Goal: Obtain resource: Obtain resource

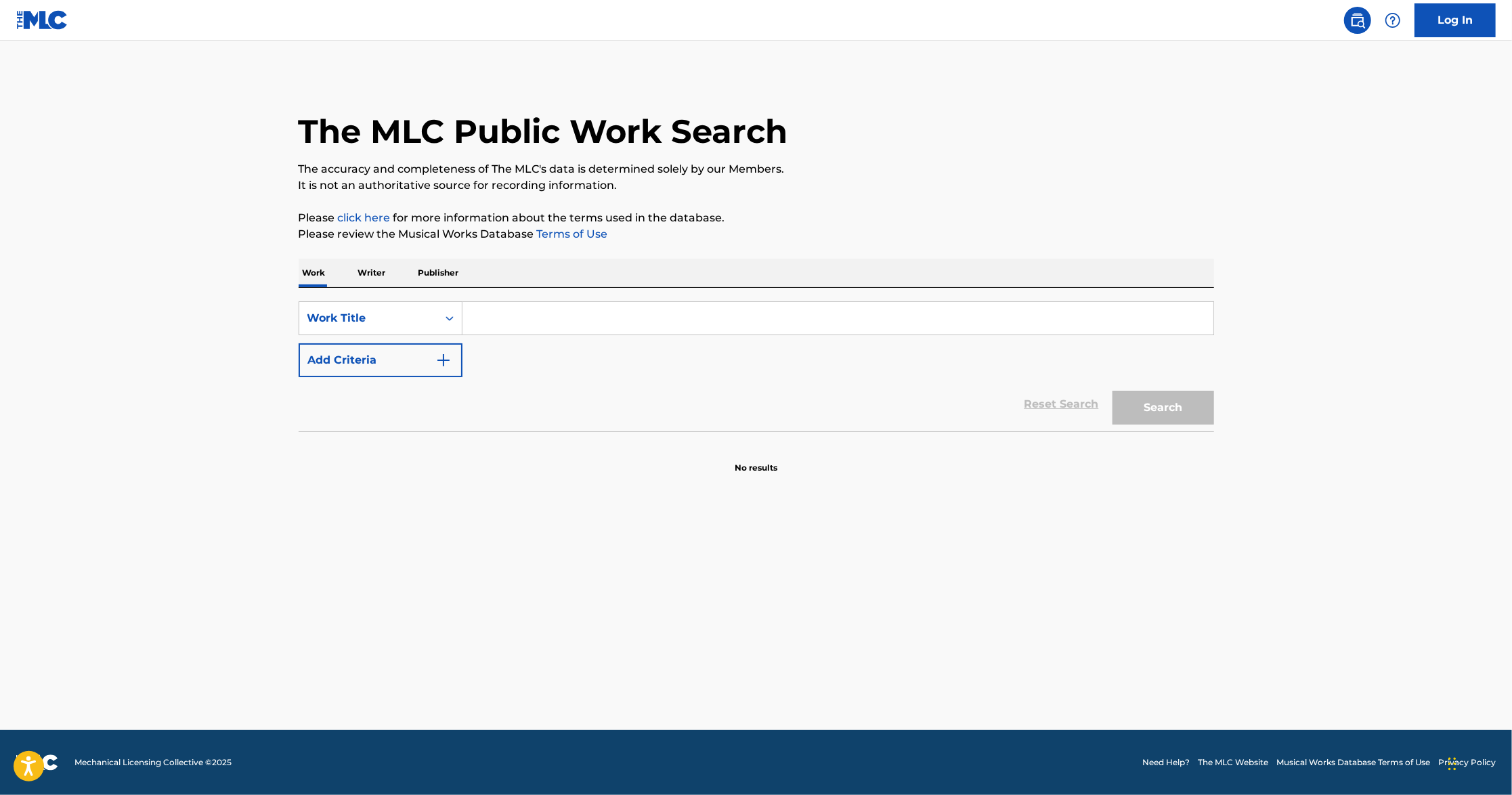
click at [542, 313] on input "Search Form" at bounding box center [838, 318] width 751 height 32
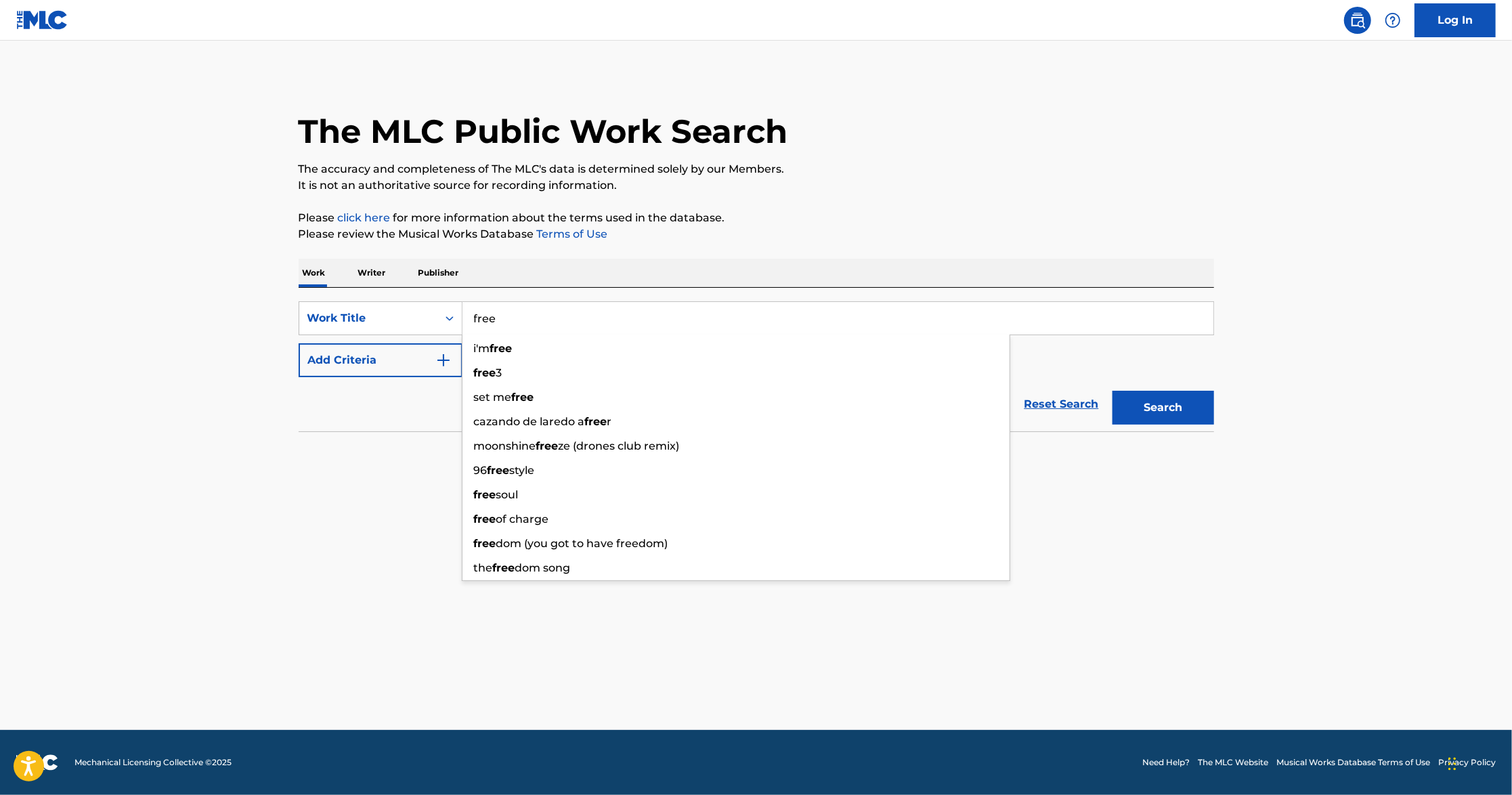
type input "free"
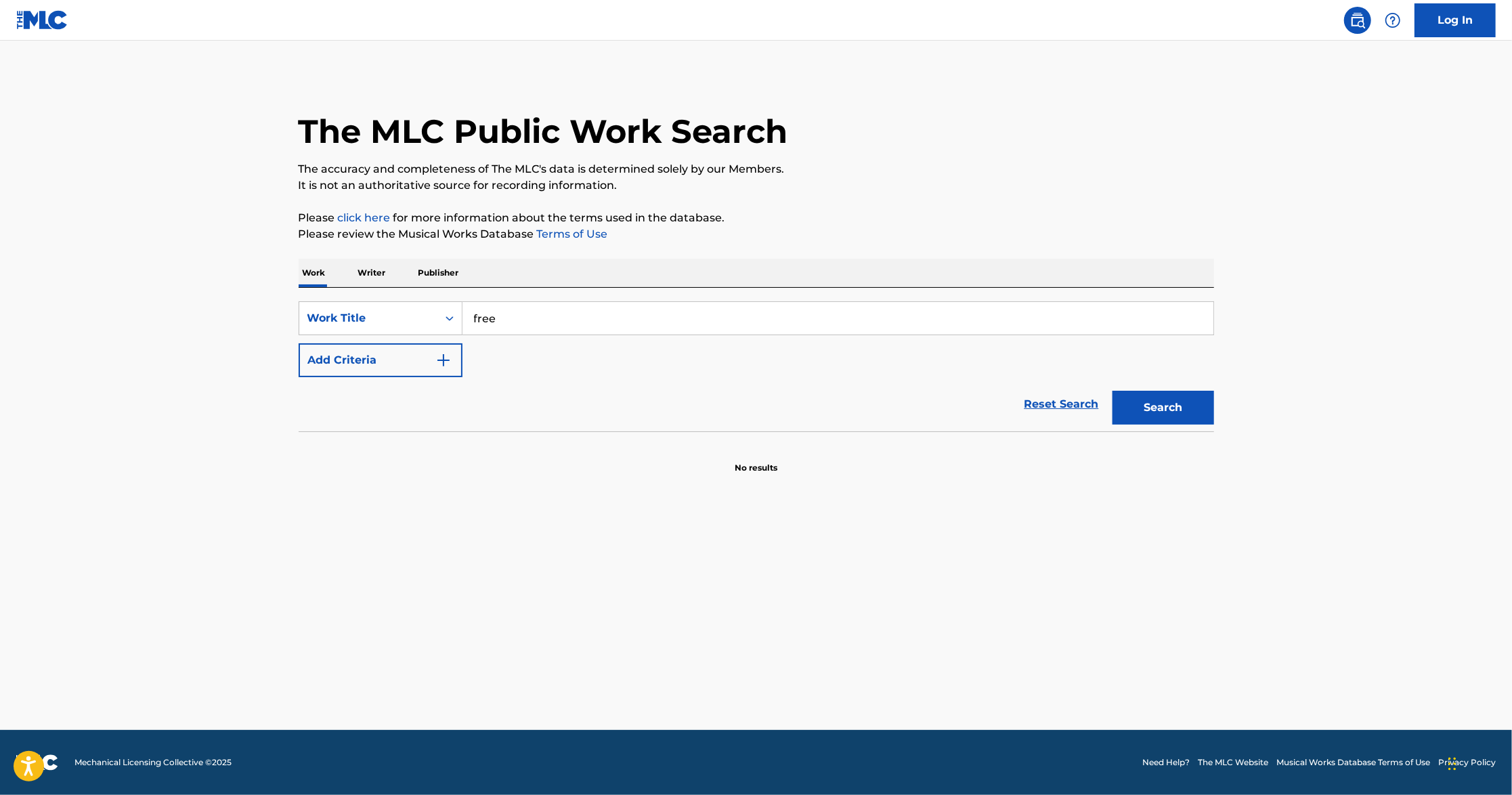
click at [439, 353] on img "Search Form" at bounding box center [444, 360] width 16 height 16
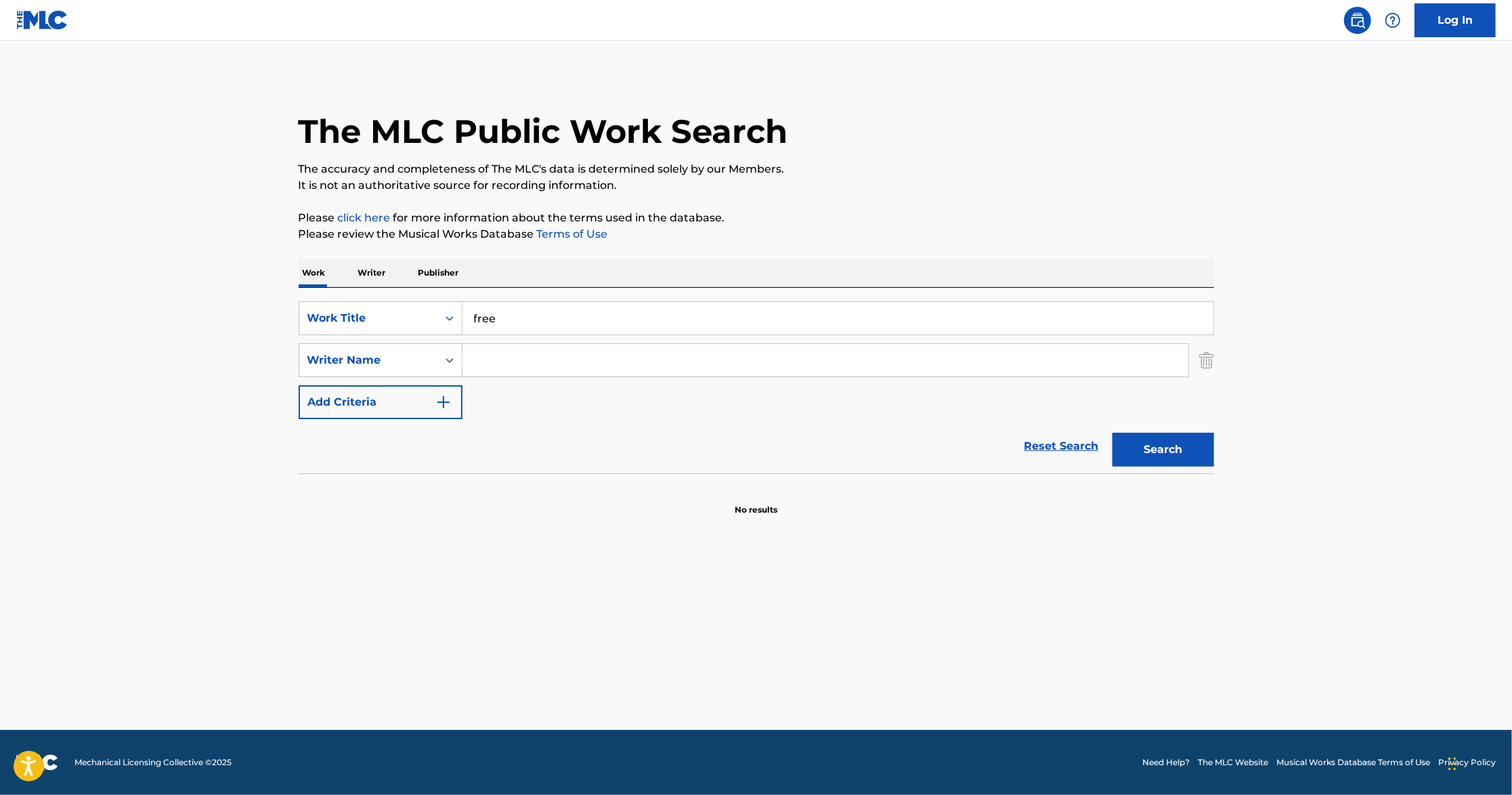
click at [509, 370] on input "Search Form" at bounding box center [825, 360] width 726 height 32
paste input "Ajikawo"
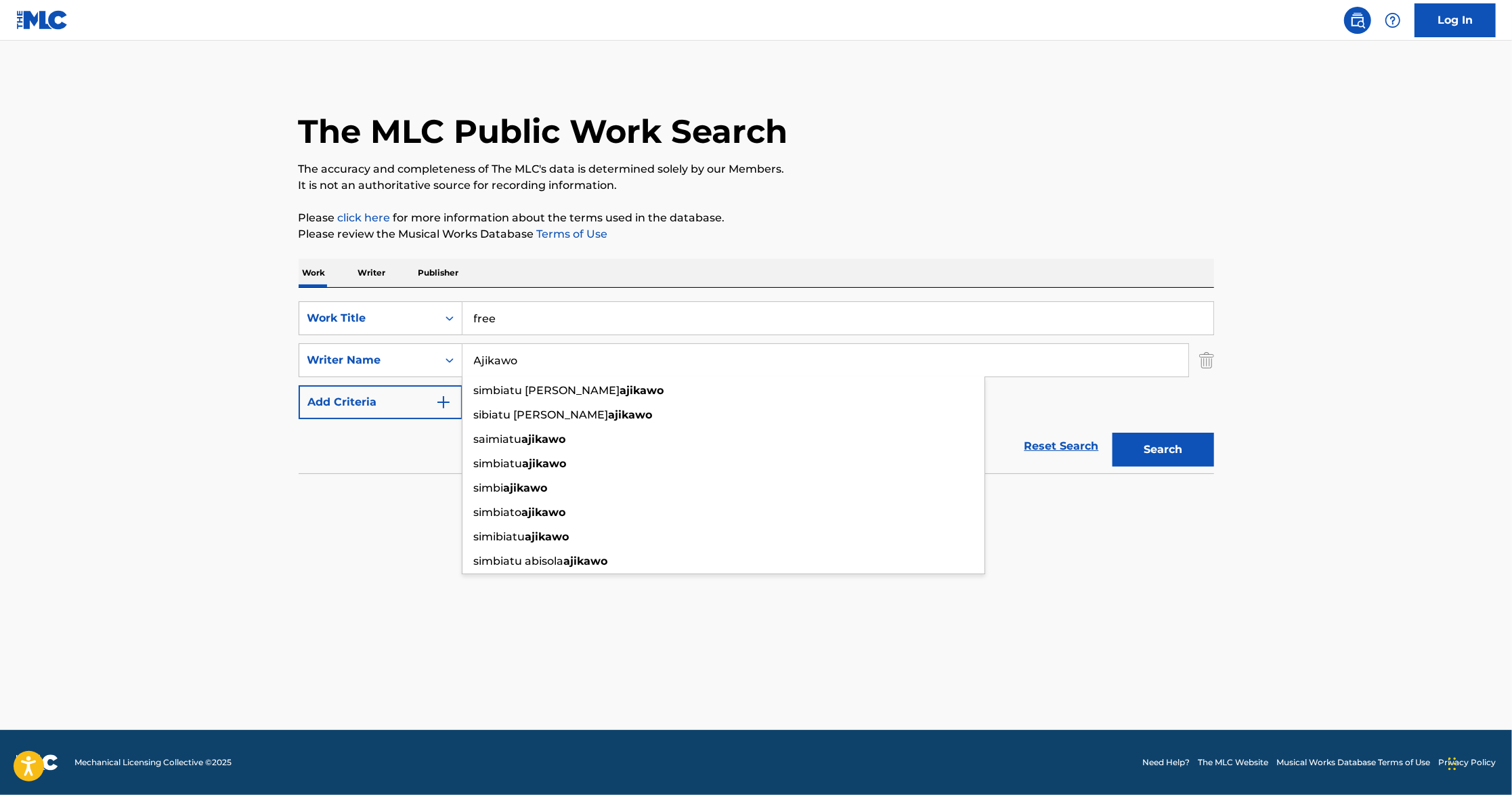
type input "Ajikawo"
click at [1113, 433] on button "Search" at bounding box center [1164, 449] width 102 height 34
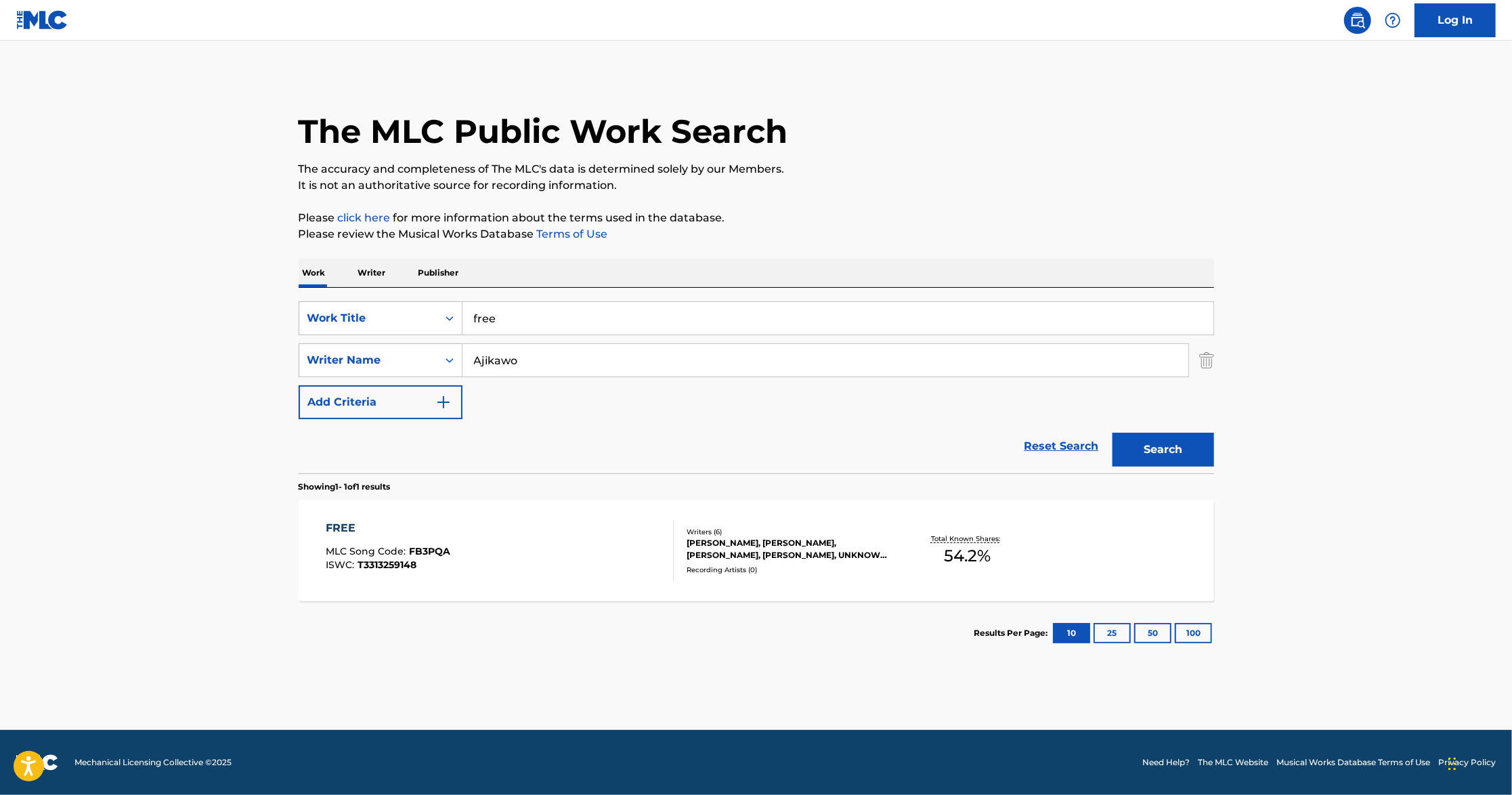
click at [550, 521] on div "FREE MLC Song Code : FB3PQA ISWC : T3313259148" at bounding box center [500, 551] width 348 height 61
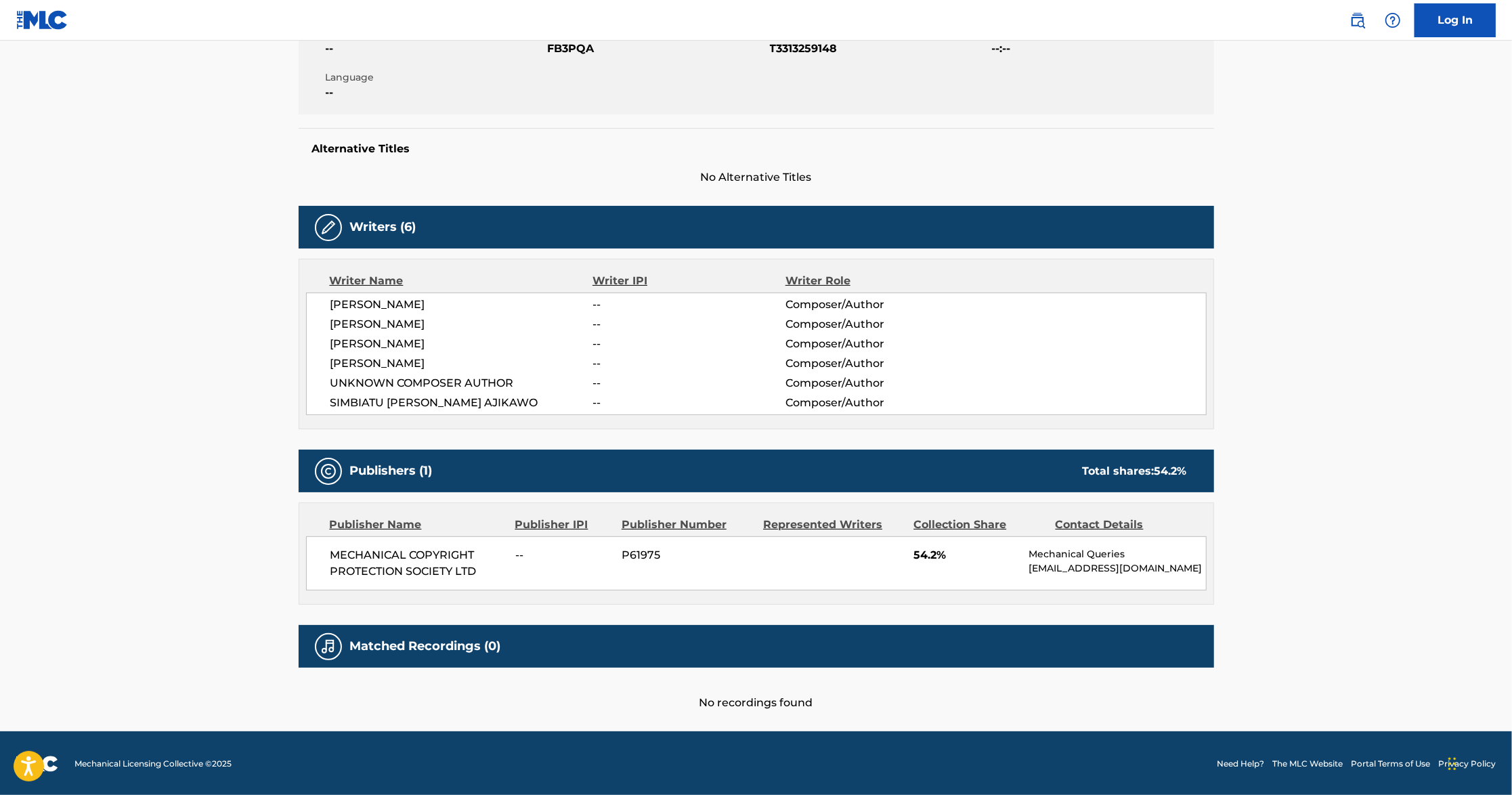
scroll to position [285, 0]
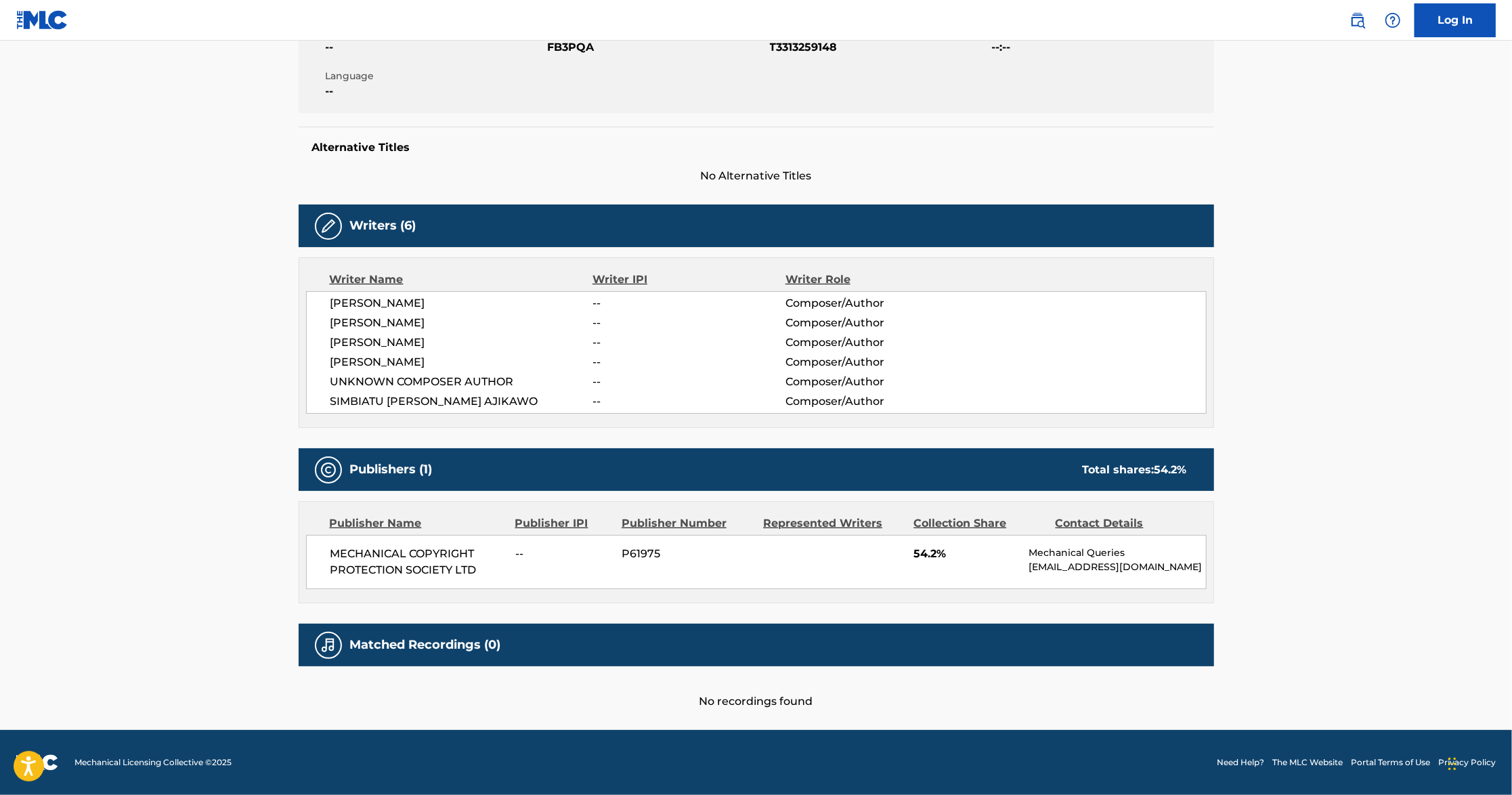
drag, startPoint x: 441, startPoint y: 309, endPoint x: 329, endPoint y: 307, distance: 112.0
click at [329, 307] on div "[PERSON_NAME] -- Composer/Author [PERSON_NAME] -- Composer/Author [PERSON_NAME]…" at bounding box center [756, 352] width 901 height 123
copy span "[PERSON_NAME]"
